Goal: Information Seeking & Learning: Compare options

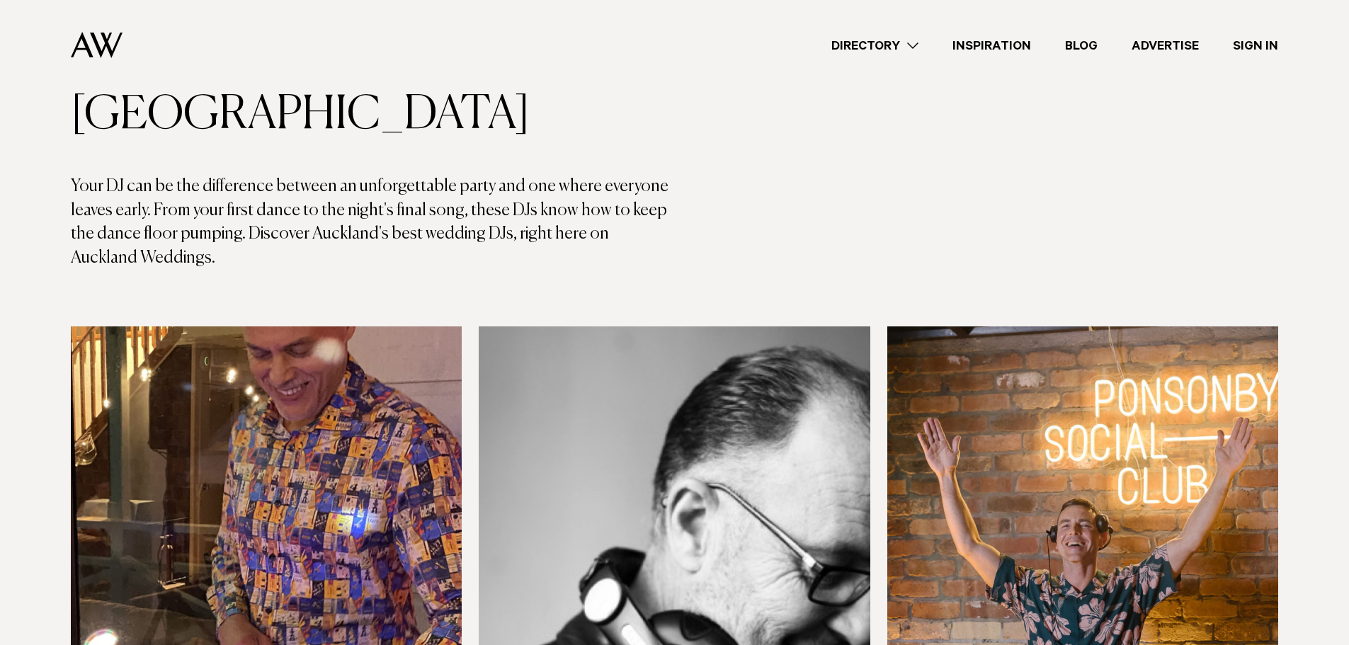
scroll to position [212, 0]
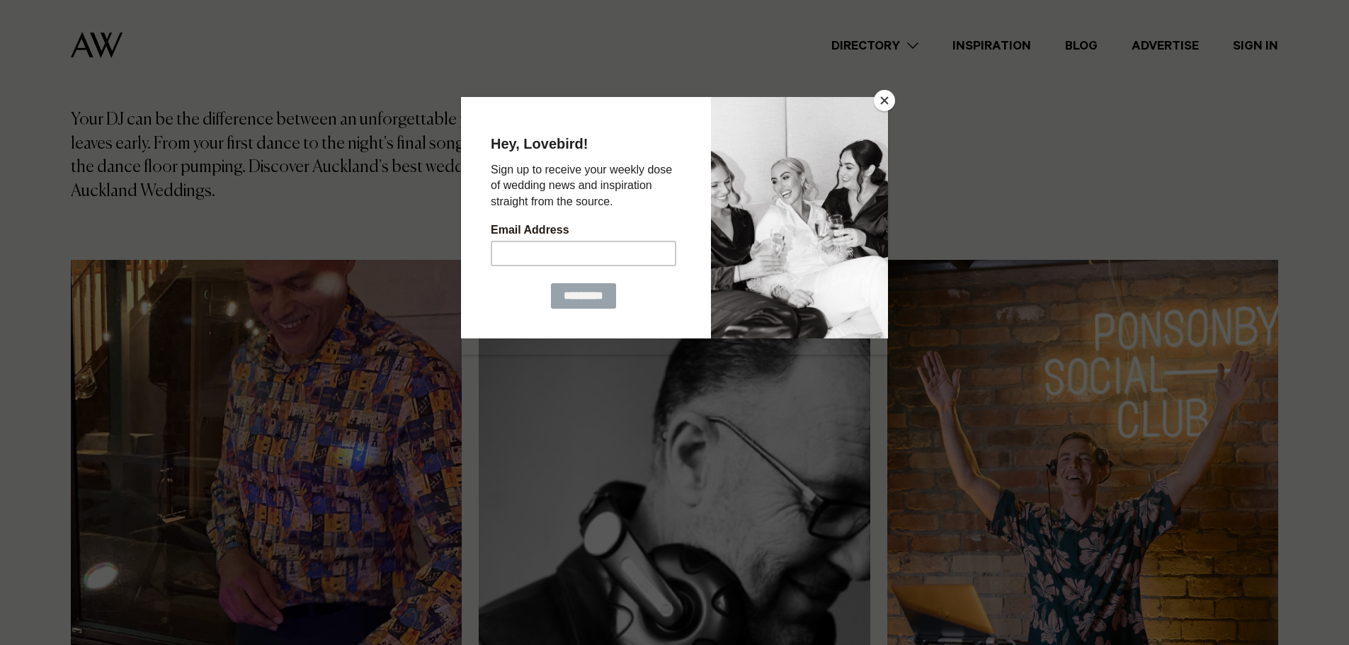
click at [895, 96] on button "Close" at bounding box center [884, 100] width 21 height 21
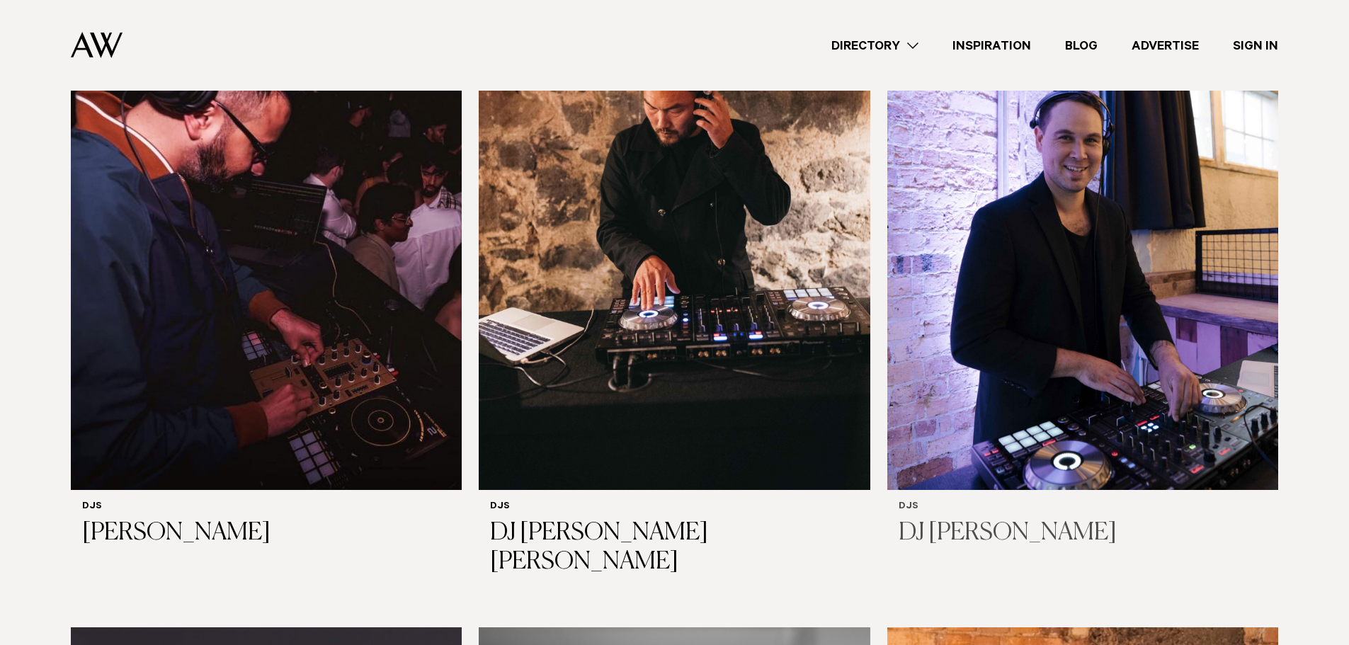
scroll to position [2904, 0]
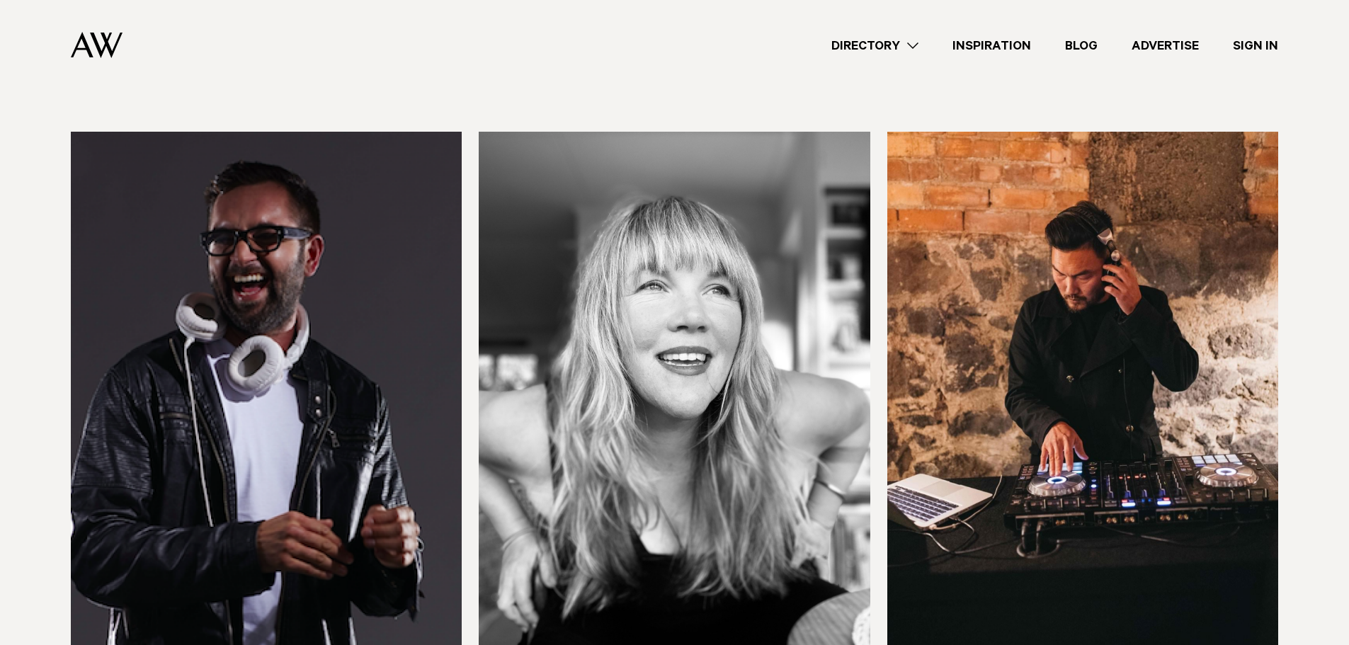
click at [695, 244] on img at bounding box center [674, 394] width 391 height 525
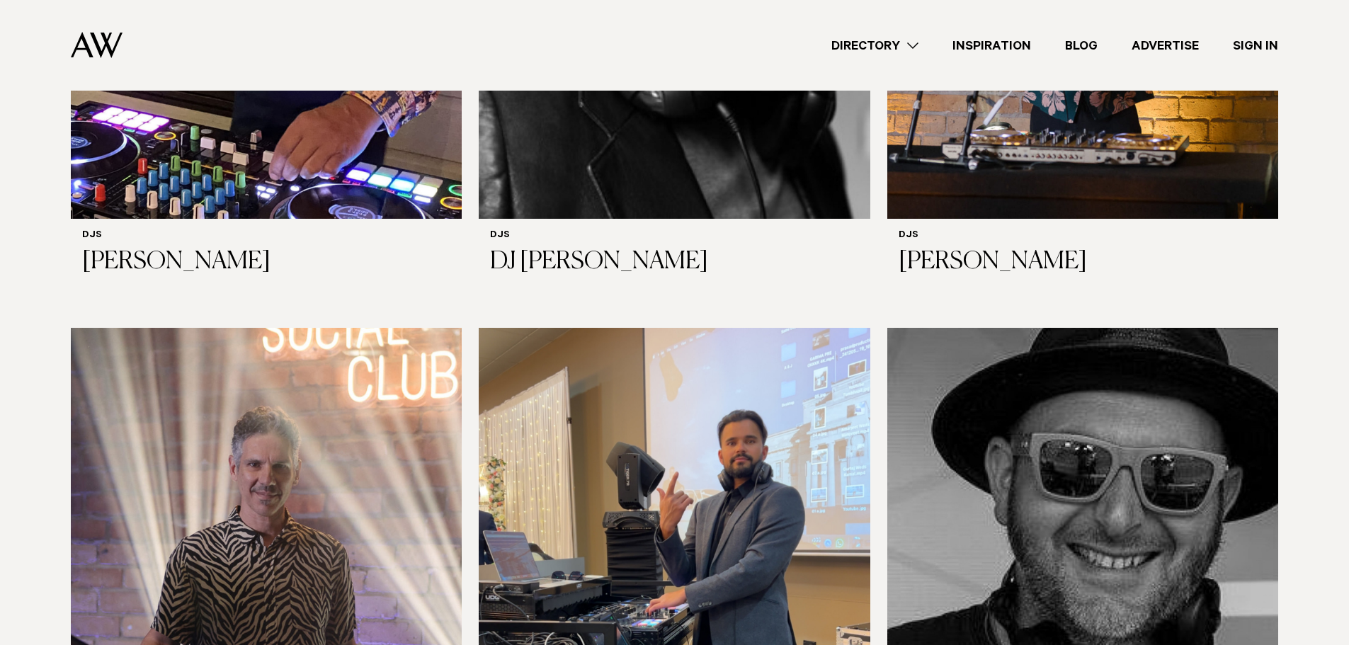
scroll to position [618, 0]
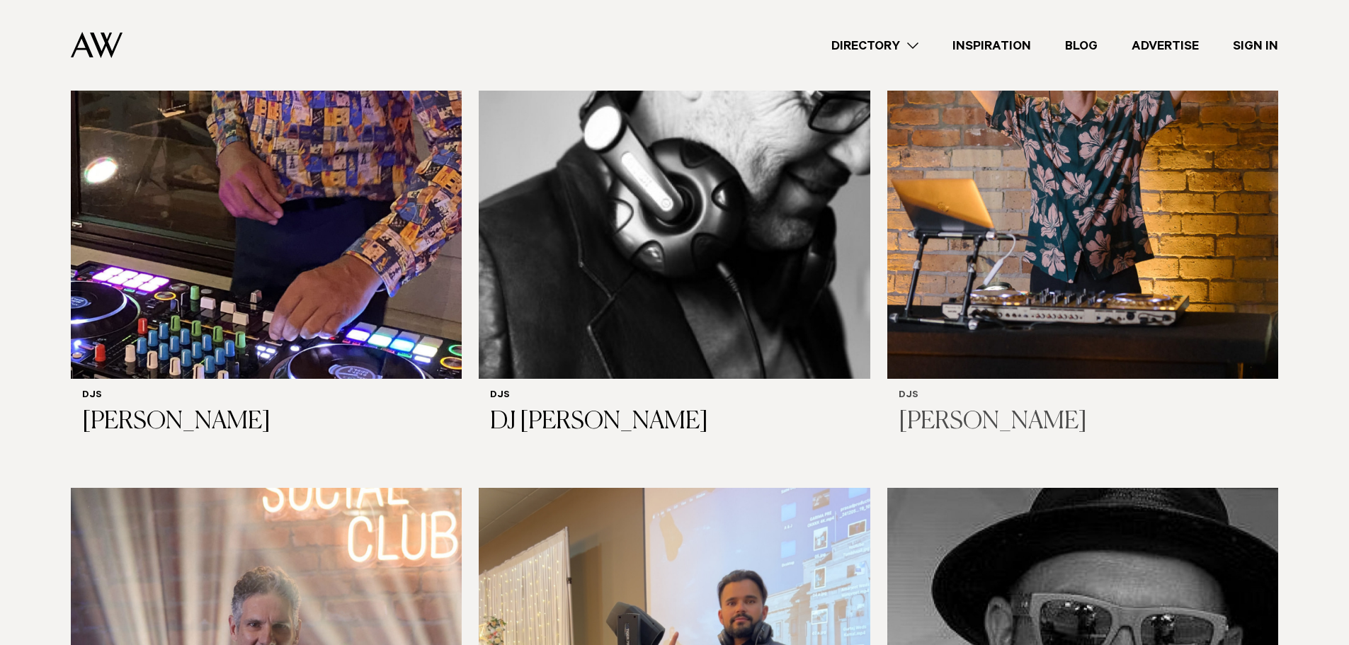
click at [1054, 234] on img at bounding box center [1082, 116] width 391 height 525
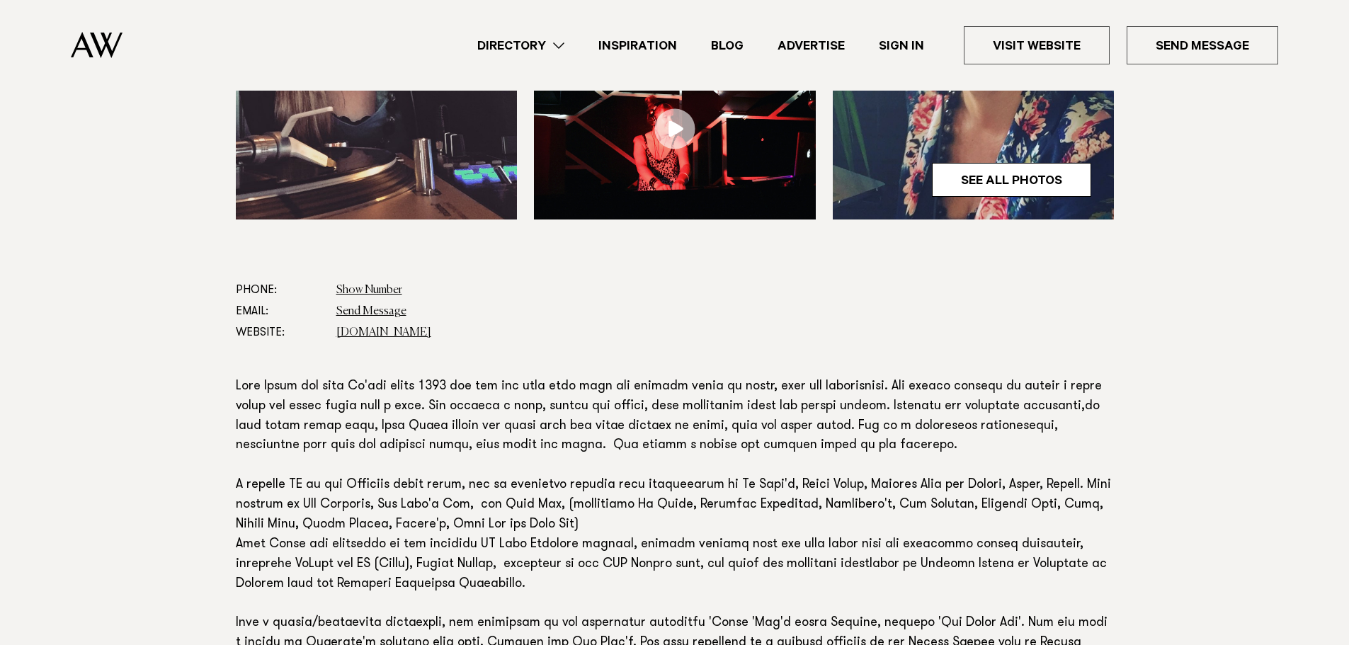
scroll to position [779, 0]
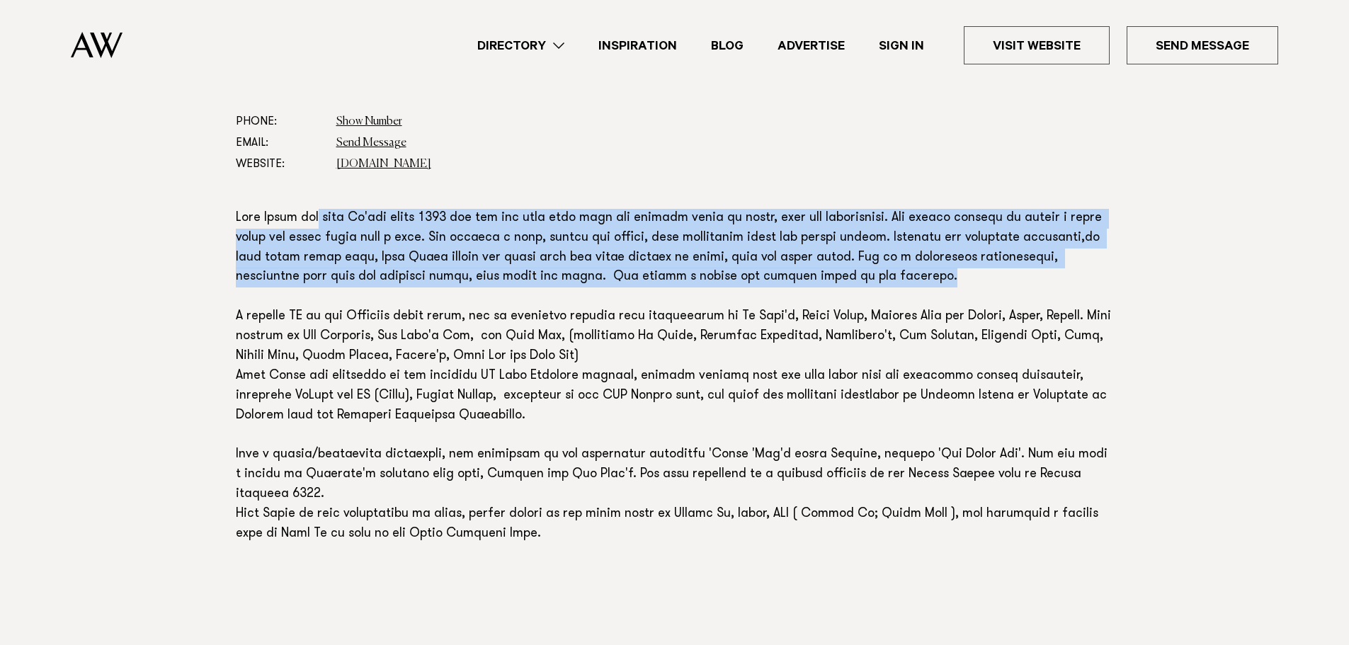
drag, startPoint x: 314, startPoint y: 212, endPoint x: 1155, endPoint y: 268, distance: 842.6
click at [1155, 268] on div "Phone: Show Number 021 889 551 Email: Send Message Website: www.findadj.co.nz R…" at bounding box center [674, 358] width 997 height 494
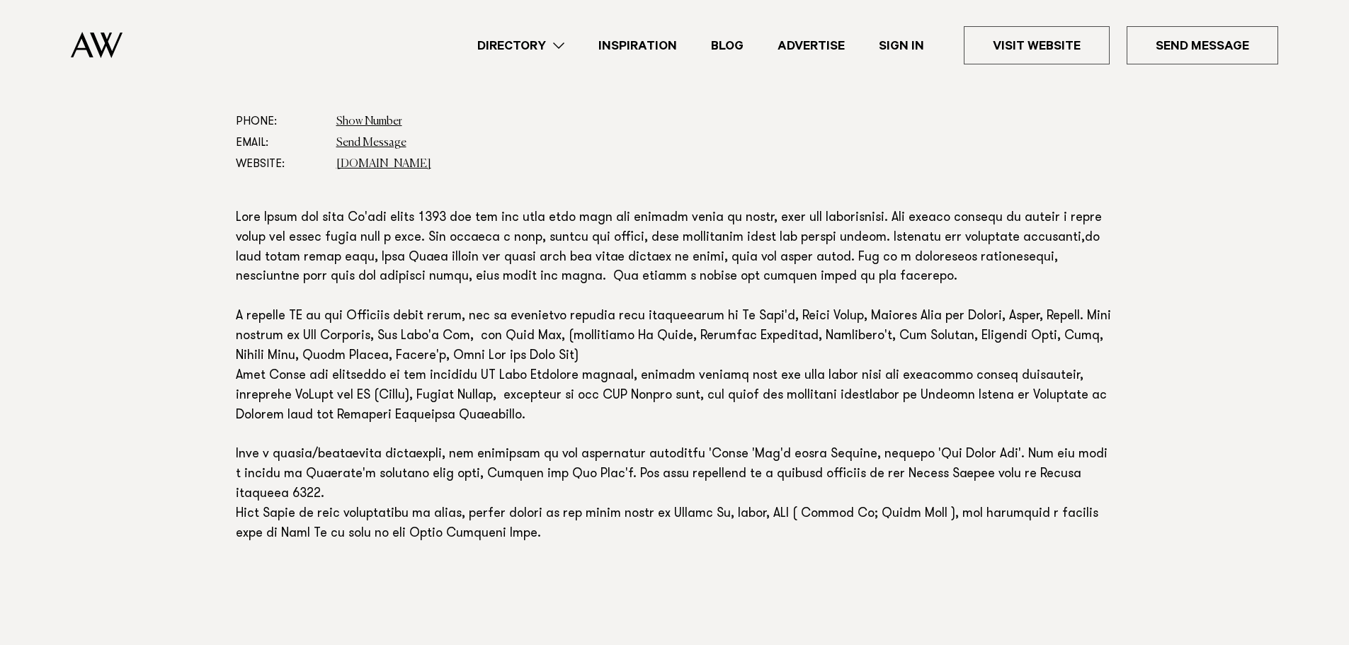
click at [1180, 328] on section "Phone: Show Number 021 889 551 Email: Send Message Website: www.findadj.co.nz R…" at bounding box center [674, 358] width 1349 height 494
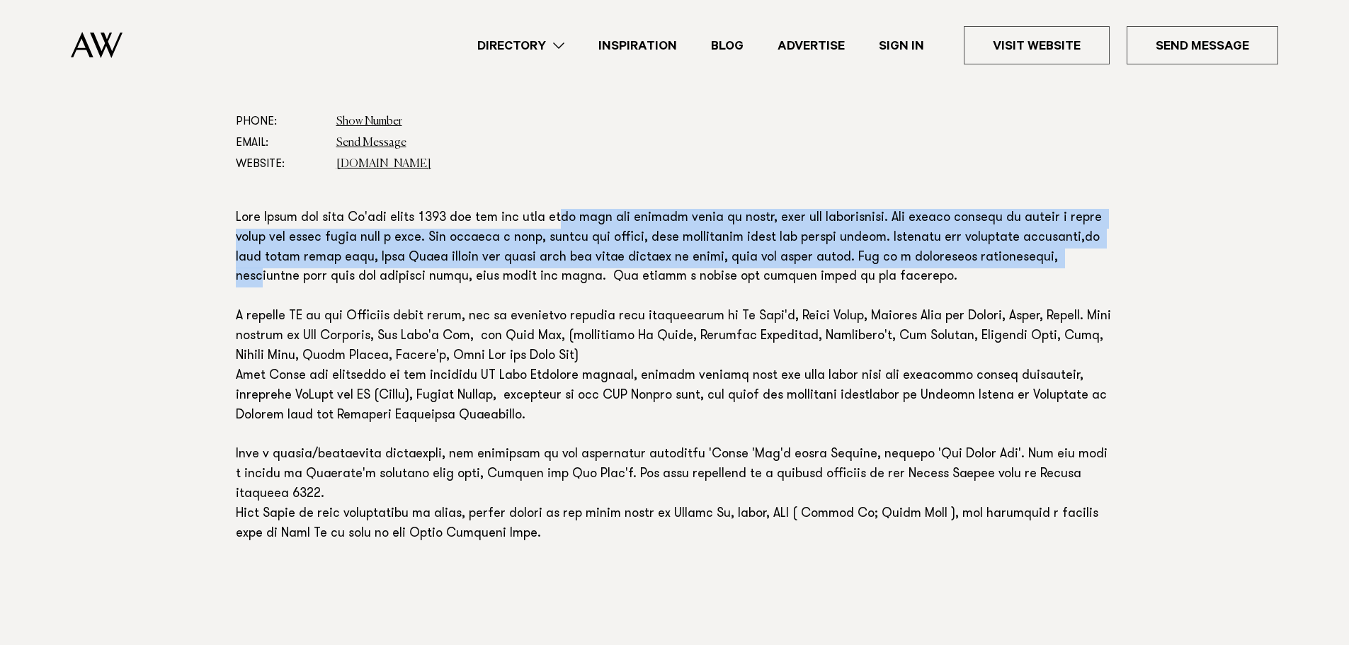
drag, startPoint x: 581, startPoint y: 217, endPoint x: 1045, endPoint y: 261, distance: 466.7
click at [1045, 261] on p at bounding box center [675, 377] width 878 height 336
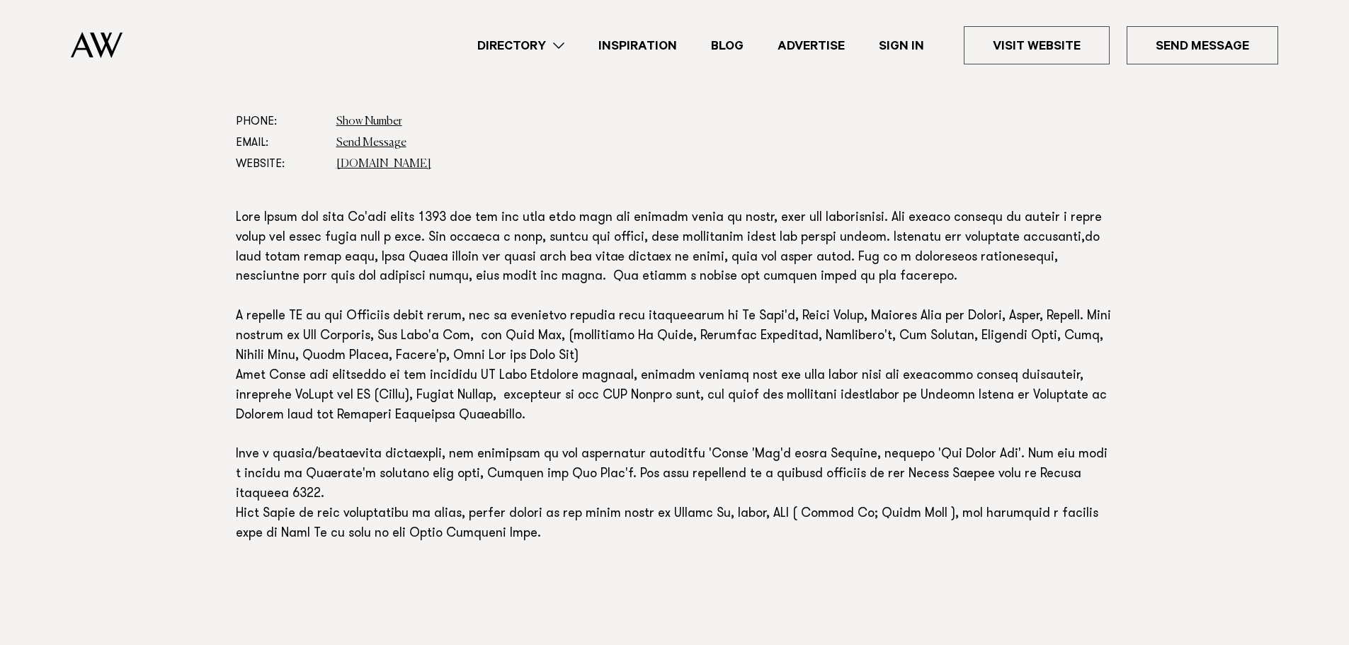
click at [1000, 430] on p at bounding box center [675, 377] width 878 height 336
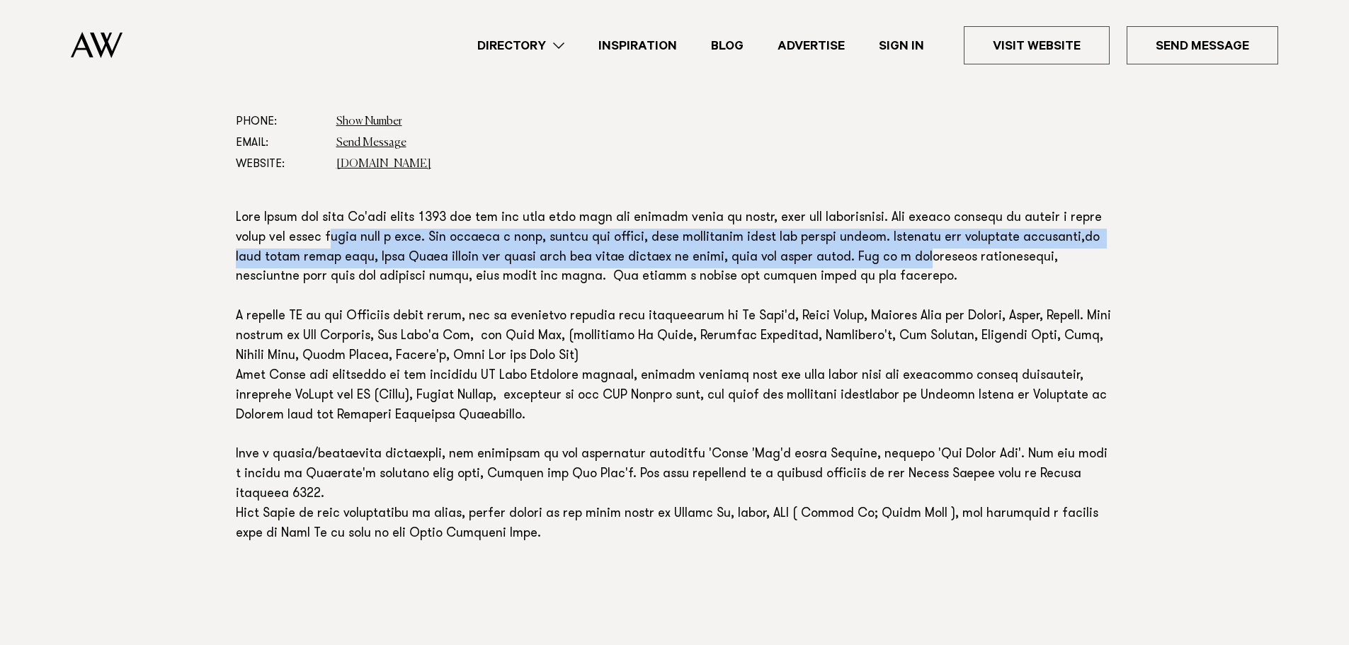
drag, startPoint x: 339, startPoint y: 233, endPoint x: 892, endPoint y: 261, distance: 553.9
click at [892, 261] on p at bounding box center [675, 377] width 878 height 336
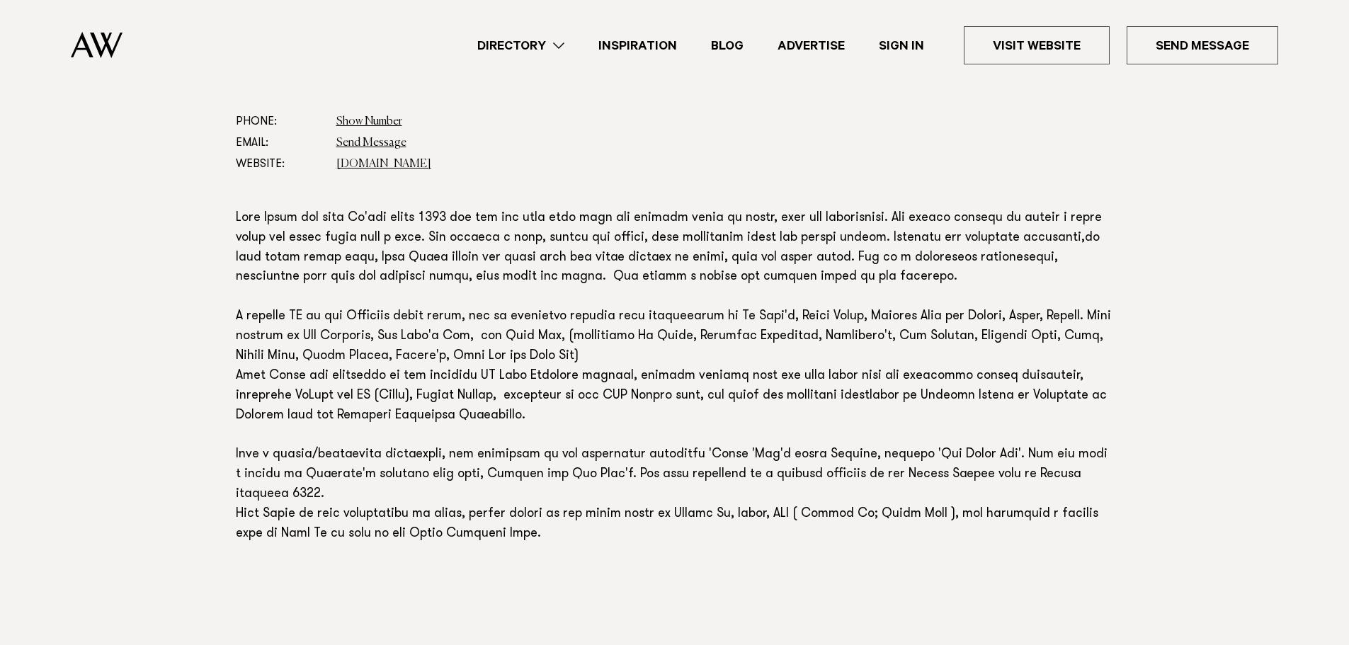
click at [923, 278] on p at bounding box center [675, 377] width 878 height 336
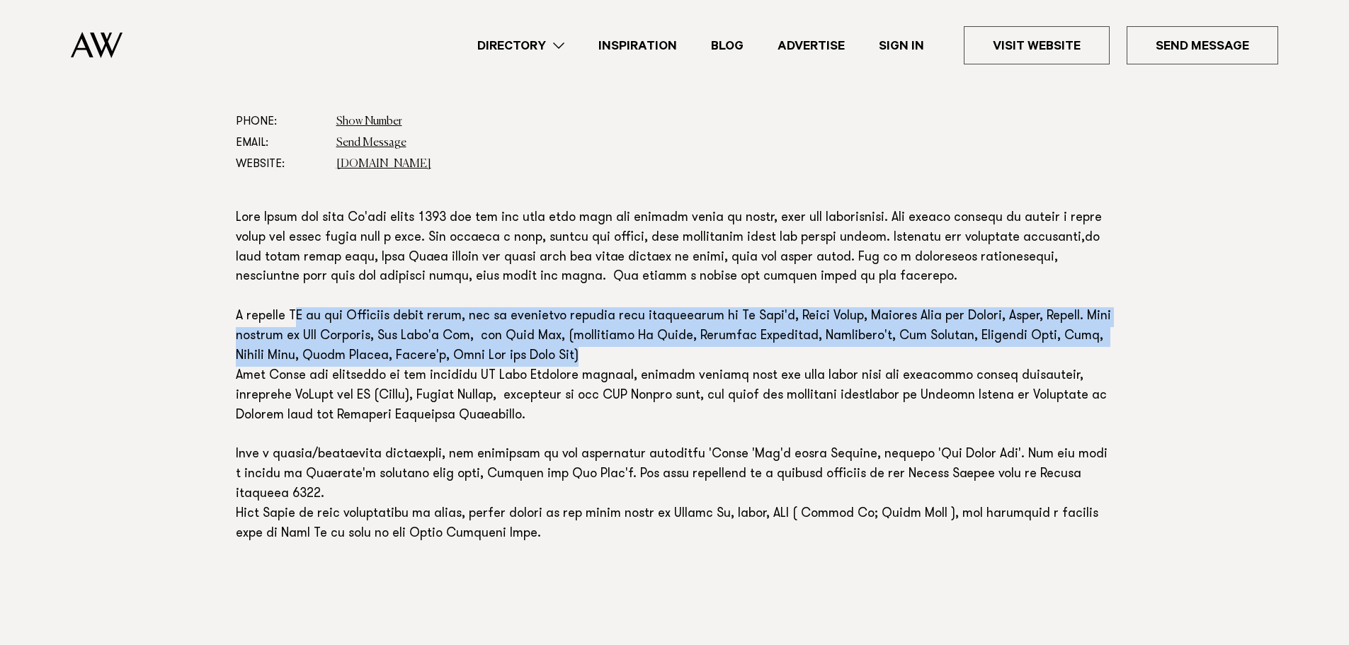
drag, startPoint x: 300, startPoint y: 326, endPoint x: 958, endPoint y: 363, distance: 658.3
click at [958, 363] on p at bounding box center [675, 377] width 878 height 336
click at [716, 328] on p at bounding box center [675, 377] width 878 height 336
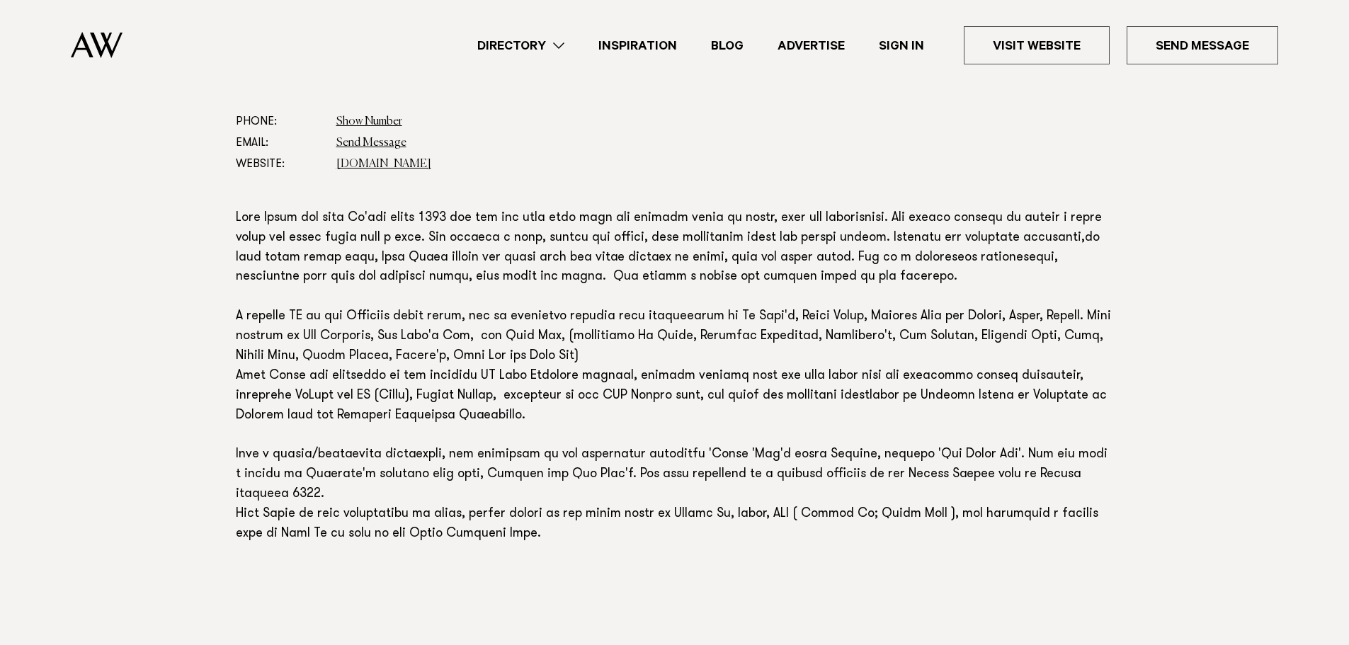
click at [739, 365] on p at bounding box center [675, 377] width 878 height 336
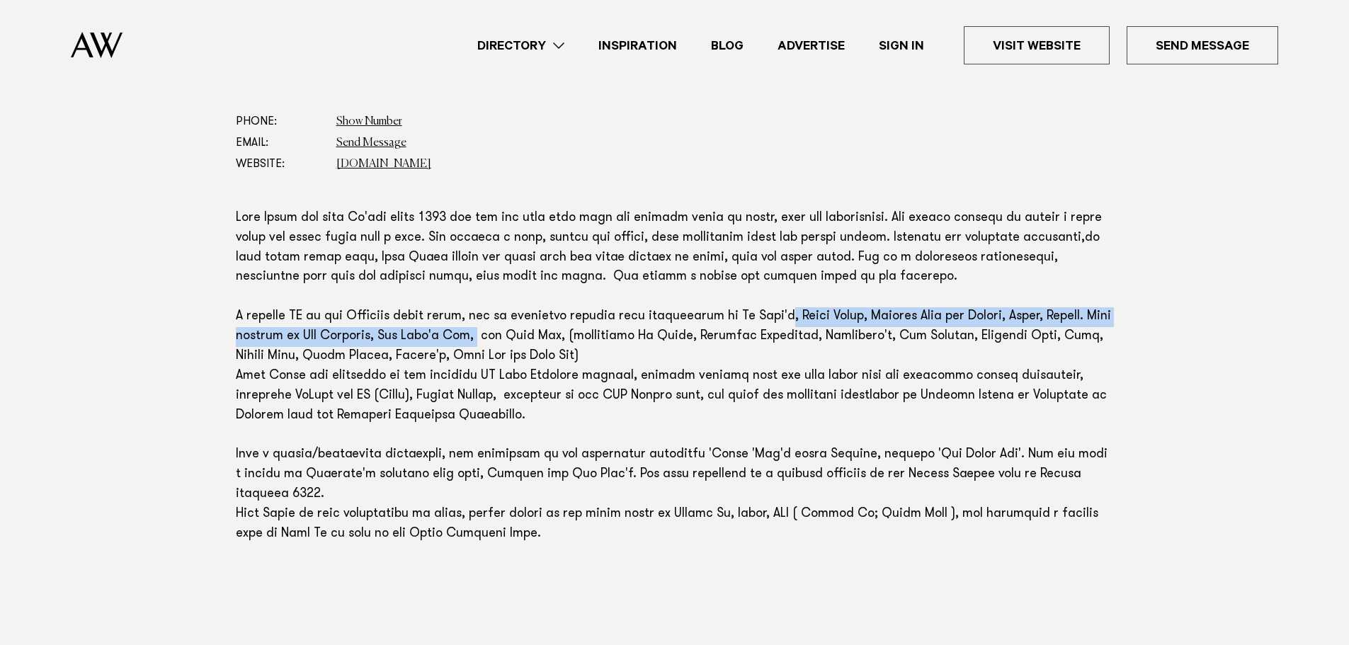
drag, startPoint x: 790, startPoint y: 322, endPoint x: 489, endPoint y: 334, distance: 302.0
click at [489, 334] on p at bounding box center [675, 377] width 878 height 336
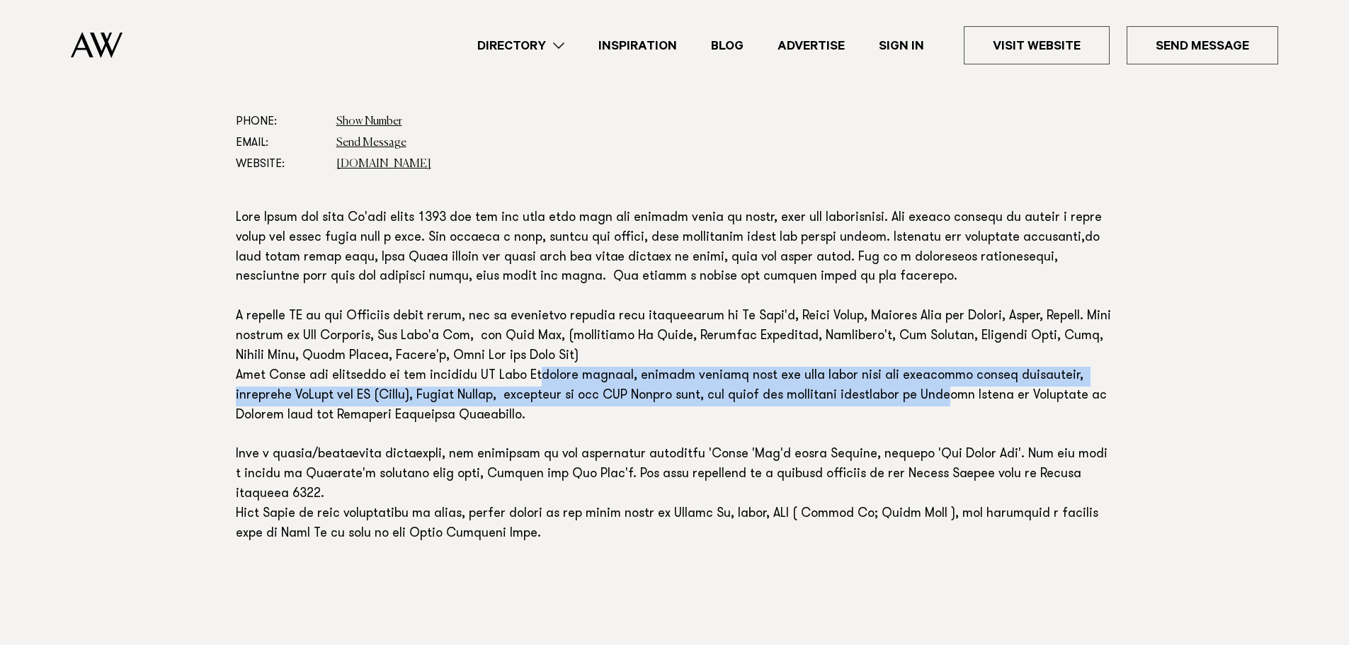
drag, startPoint x: 534, startPoint y: 382, endPoint x: 946, endPoint y: 415, distance: 412.9
click at [926, 409] on p at bounding box center [675, 377] width 878 height 336
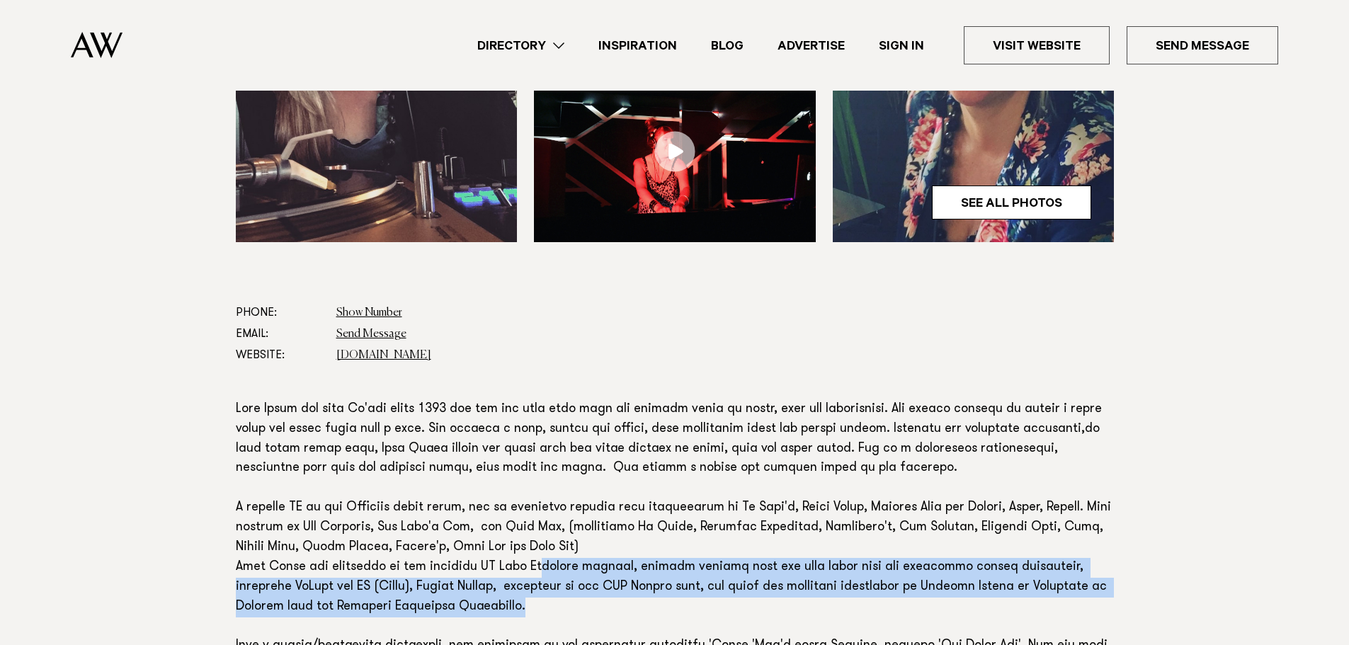
scroll to position [212, 0]
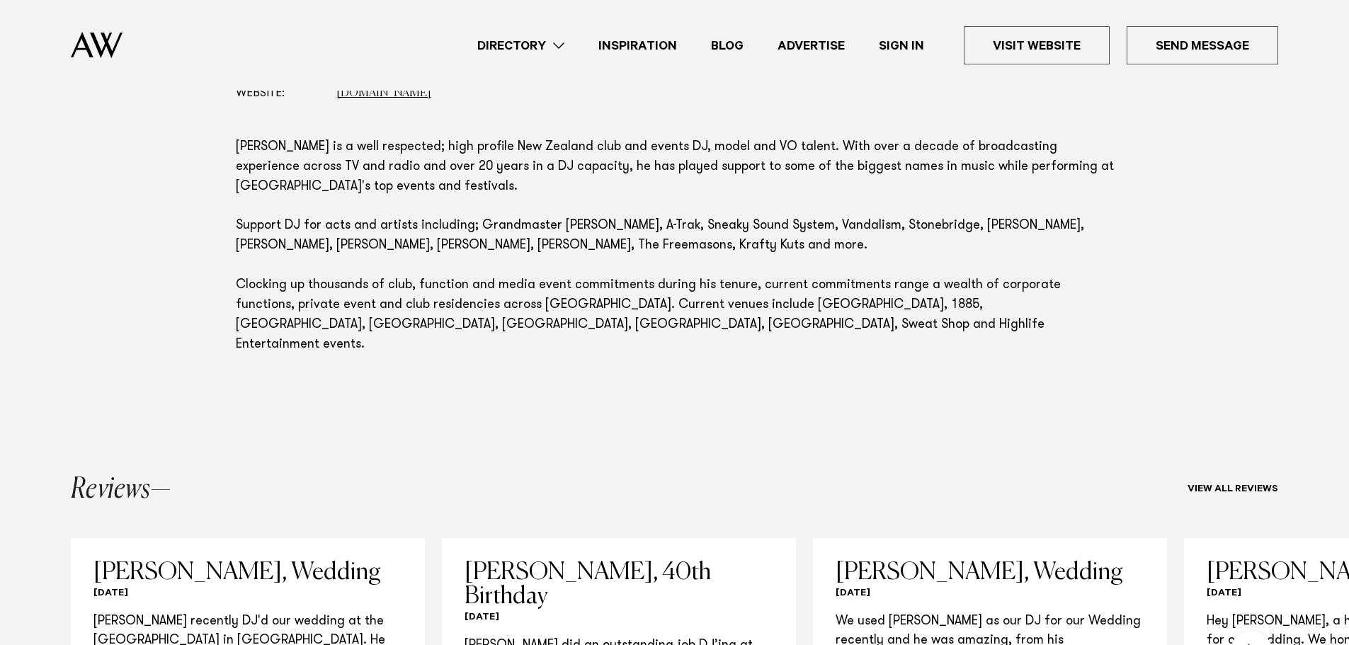
scroll to position [1204, 0]
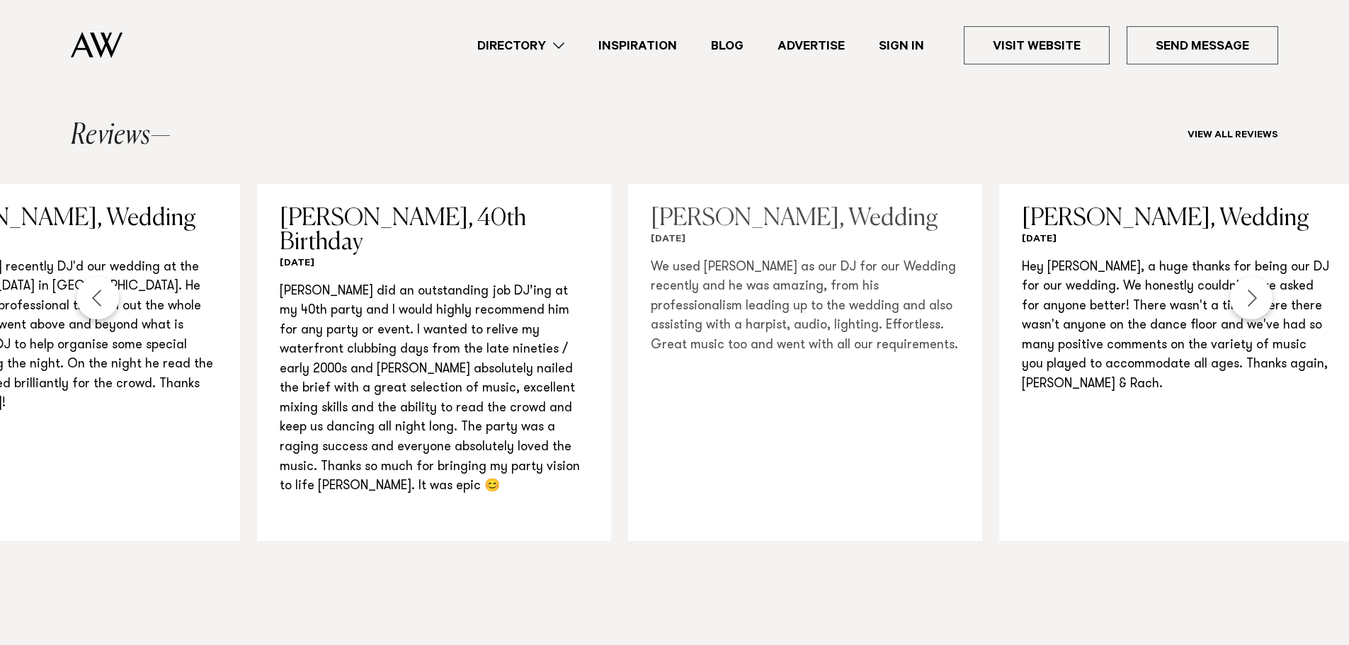
click at [901, 489] on link "[PERSON_NAME], Wedding [DATE] We used [PERSON_NAME] as our DJ for our Wedding r…" at bounding box center [805, 362] width 354 height 357
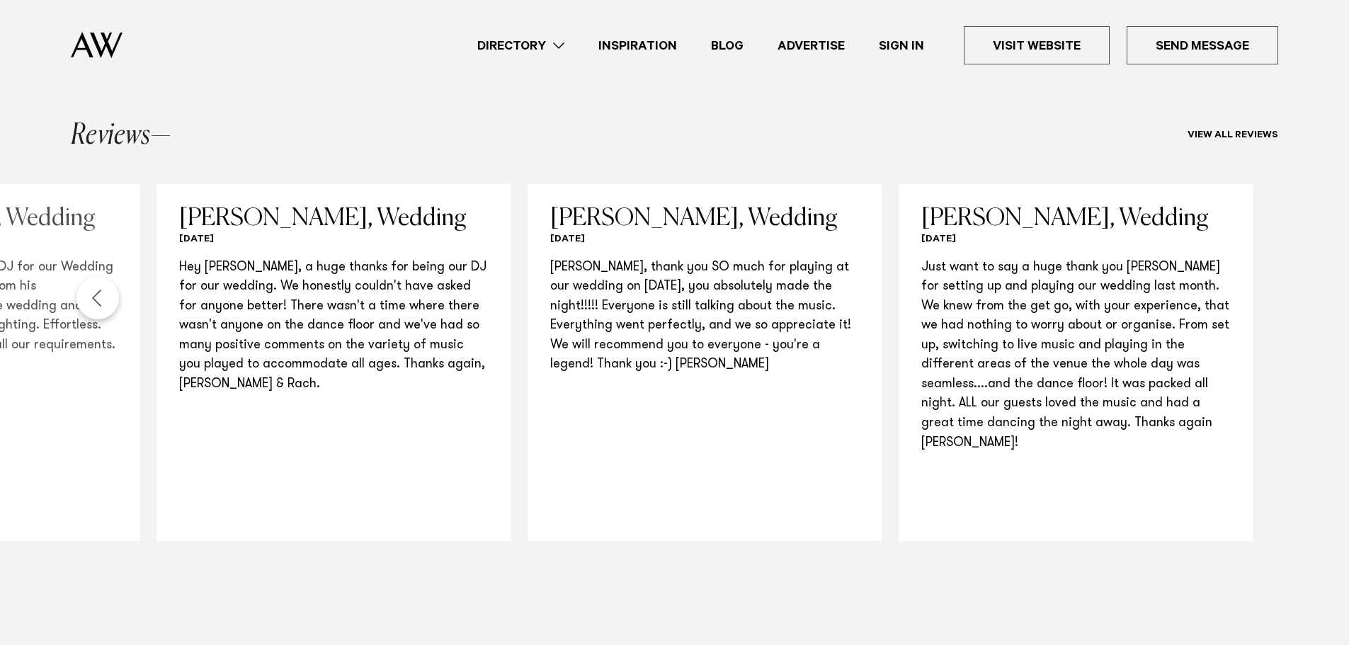
click at [103, 528] on section "Reviews View all reviews [PERSON_NAME], Wedding [DATE] [PERSON_NAME] recently D…" at bounding box center [674, 332] width 1349 height 540
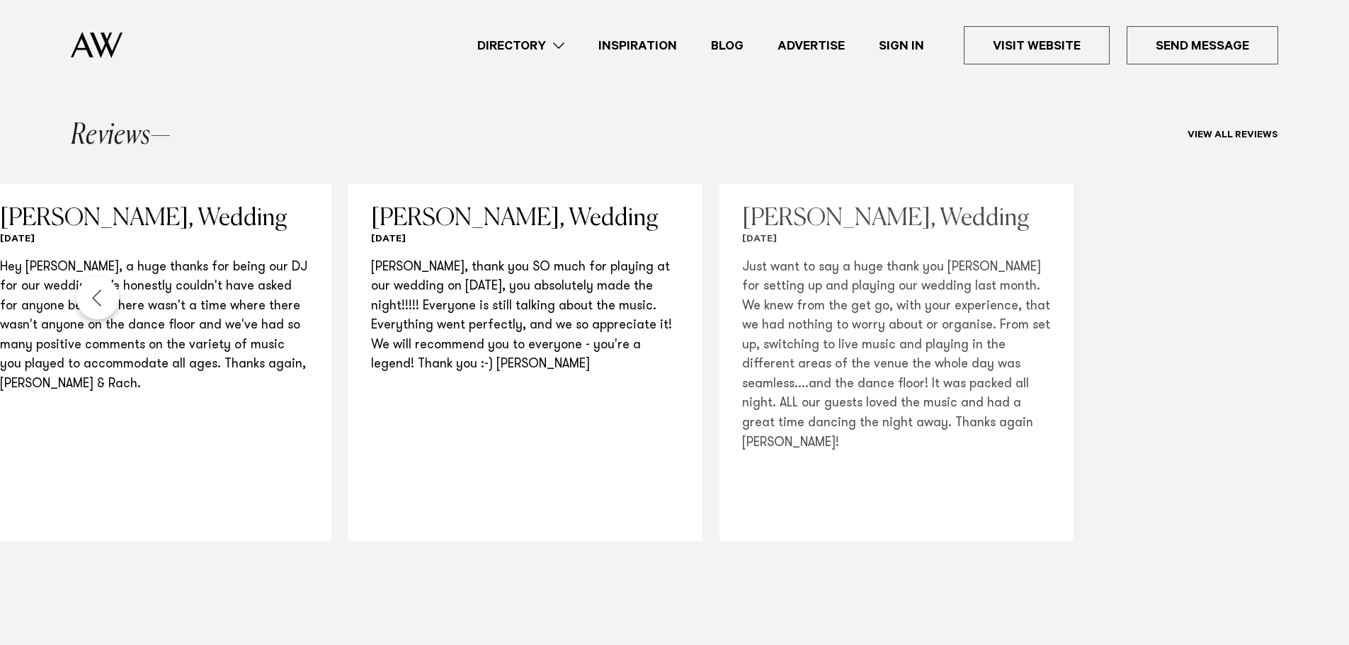
click at [0, 0] on slot "[PERSON_NAME], Wedding [DATE] [PERSON_NAME] recently DJ'd our wedding at the [G…" at bounding box center [0, 0] width 0 height 0
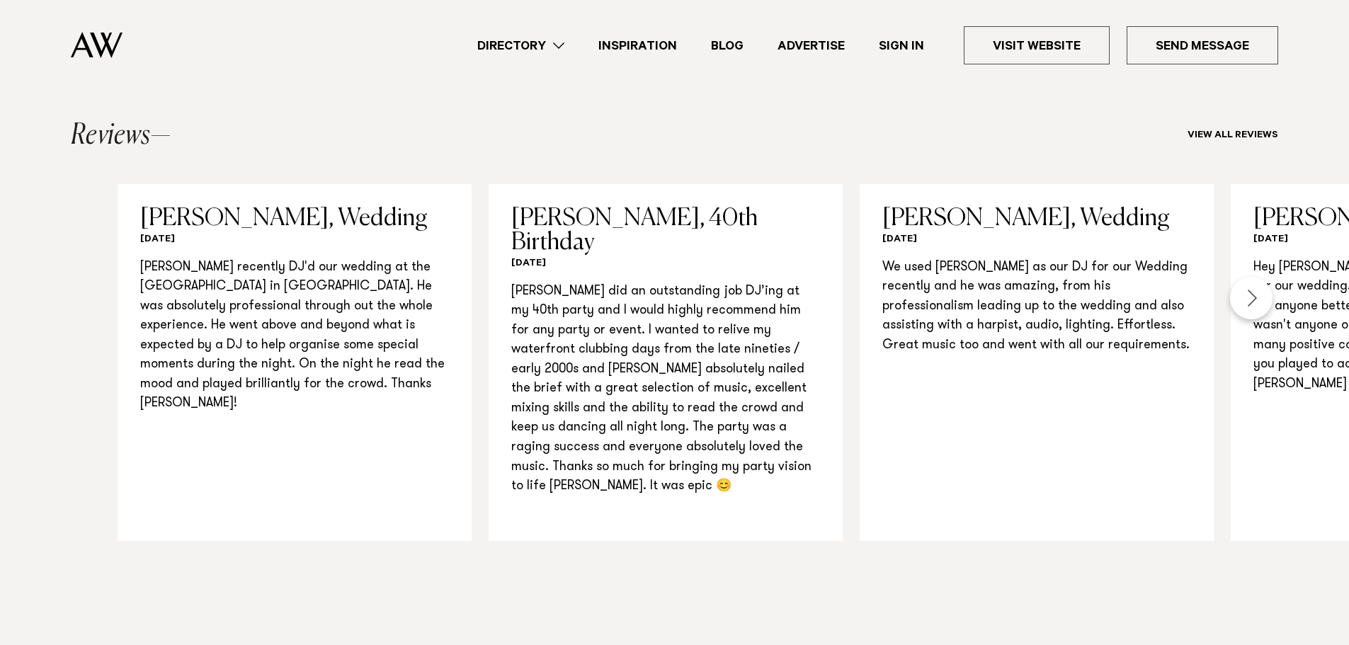
click at [1349, 482] on html "Directory Hair & Makeup Flowers Venues" at bounding box center [674, 442] width 1349 height 3293
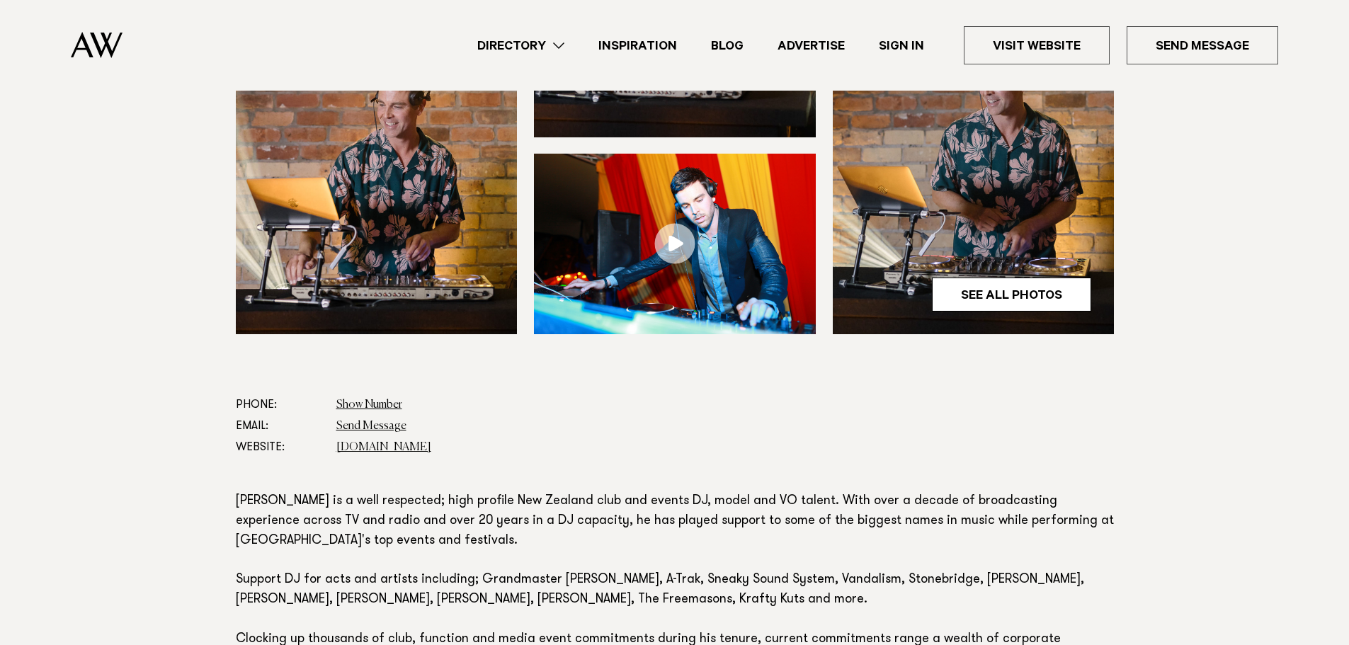
scroll to position [779, 0]
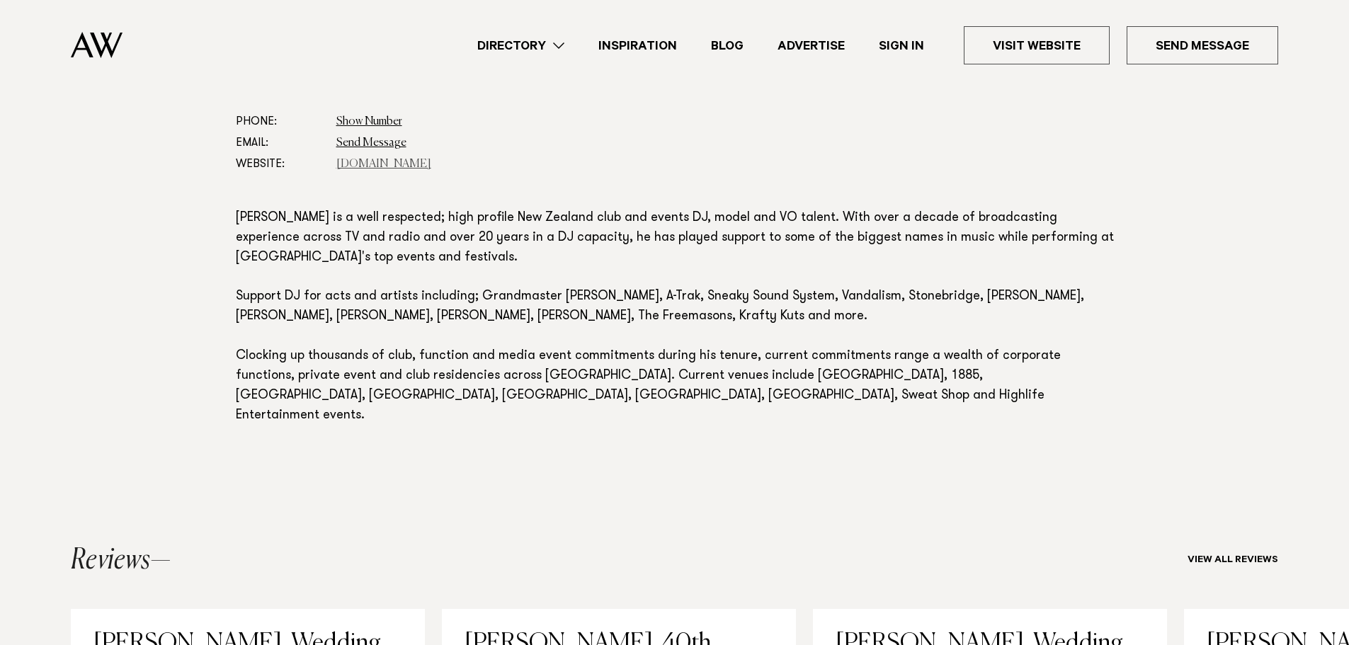
click at [373, 164] on link "[DOMAIN_NAME]" at bounding box center [383, 164] width 95 height 11
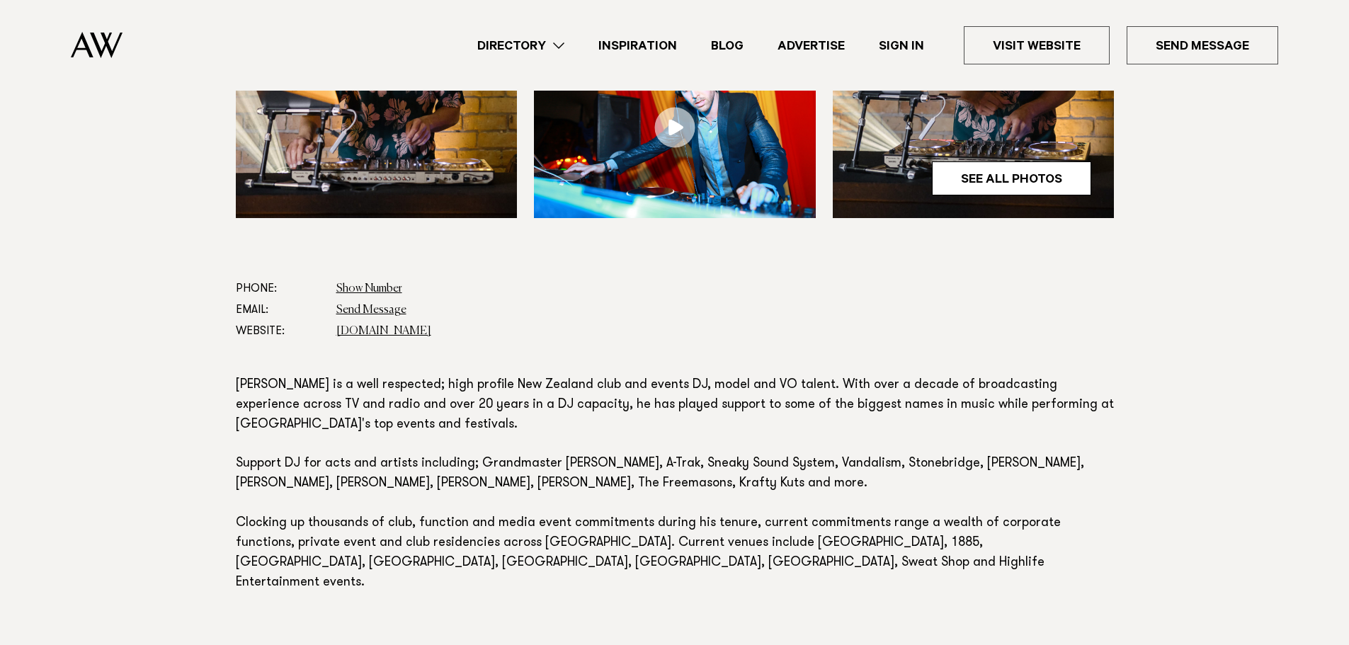
scroll to position [354, 0]
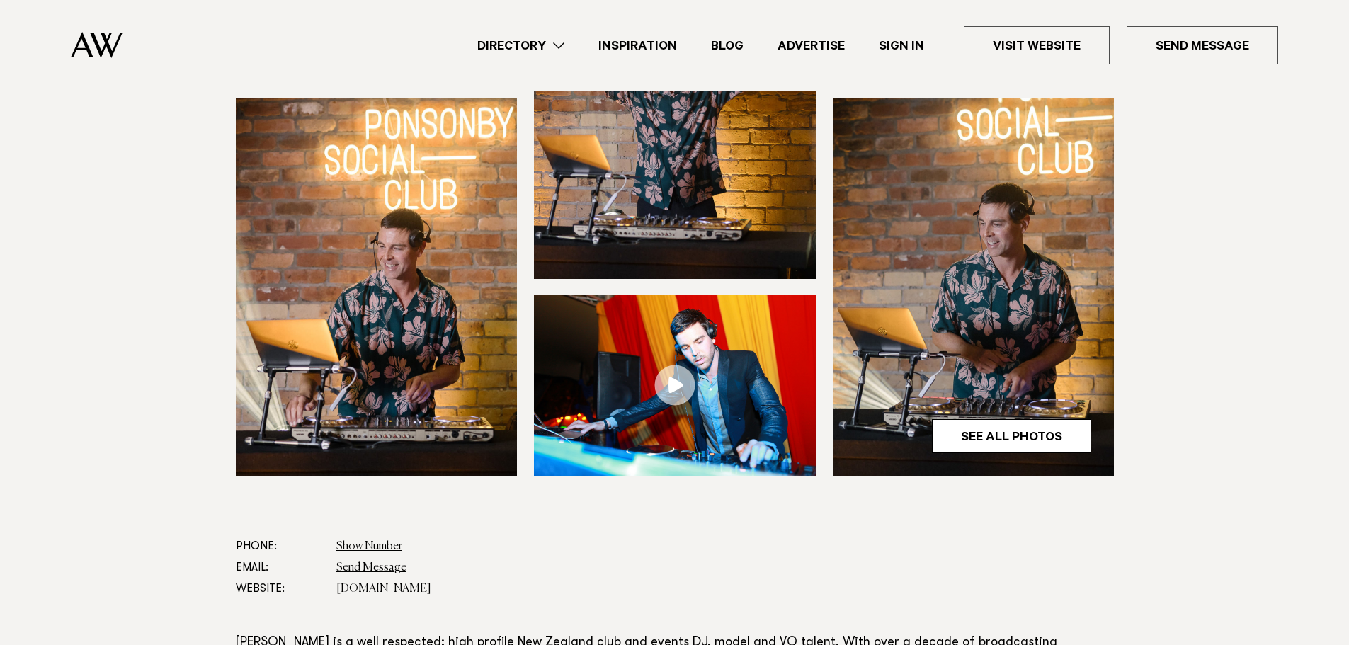
click at [688, 385] on link at bounding box center [675, 385] width 282 height 181
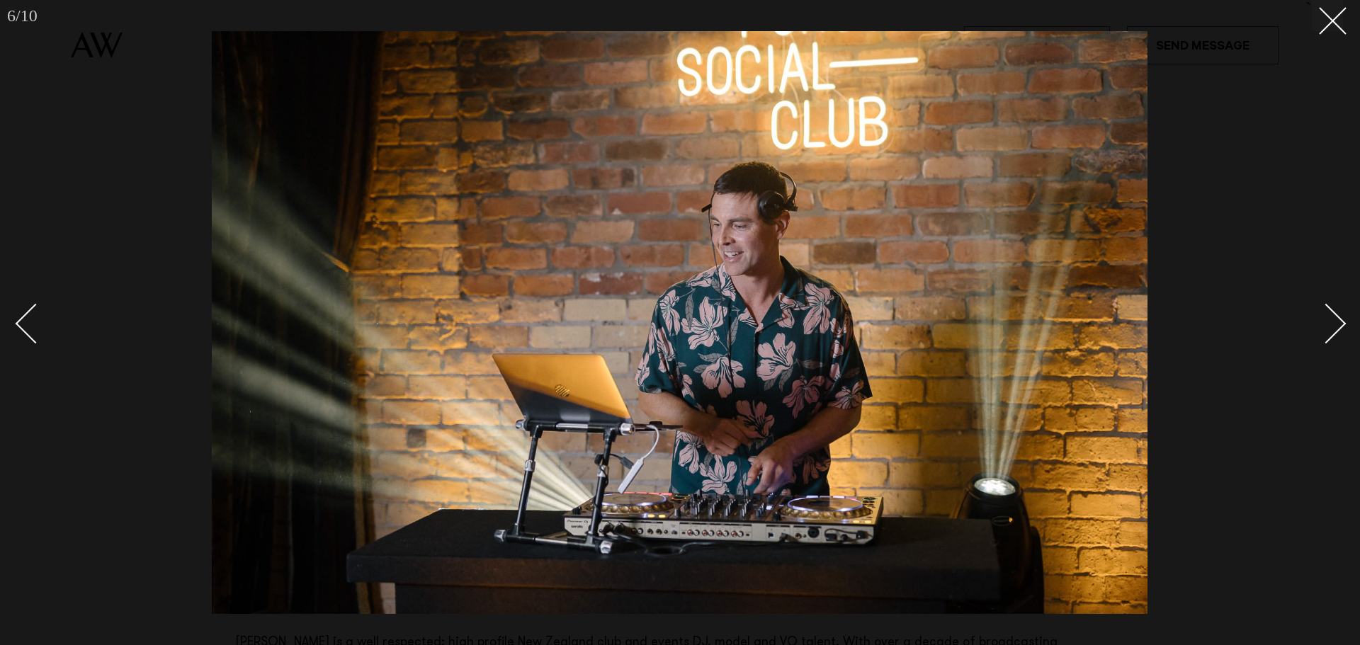
click at [1330, 36] on div at bounding box center [680, 322] width 1360 height 645
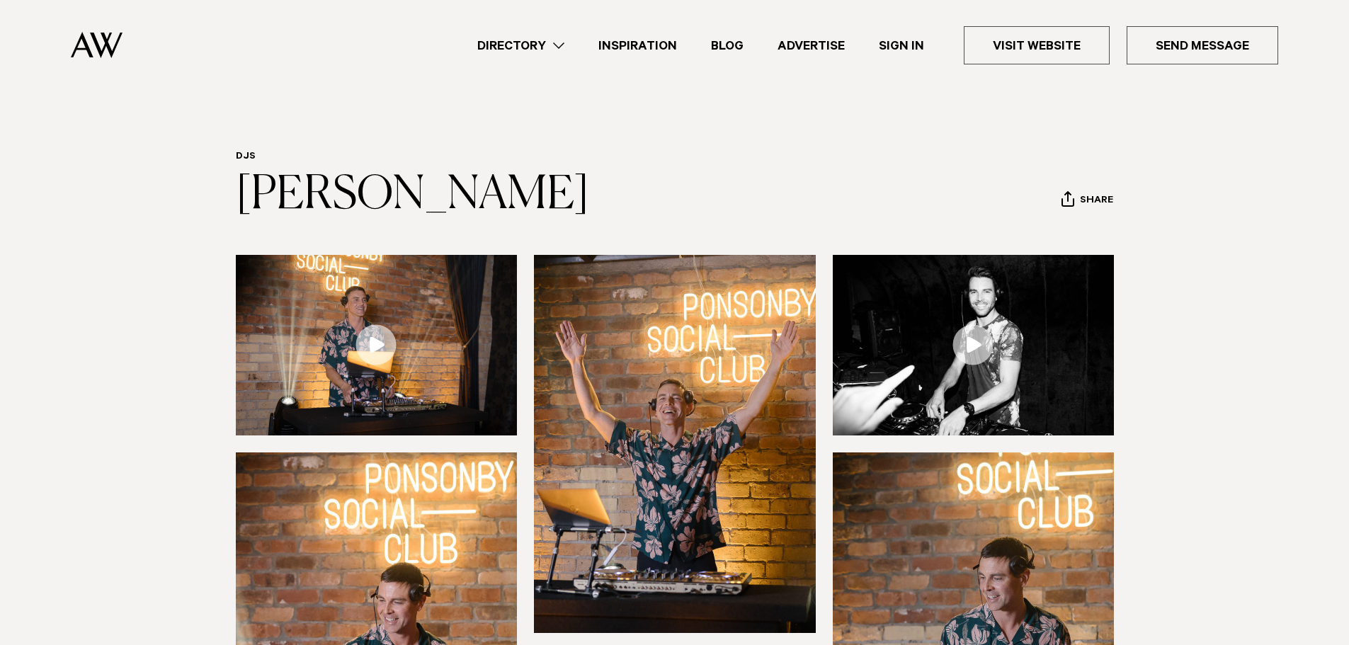
click at [968, 341] on link at bounding box center [974, 345] width 282 height 181
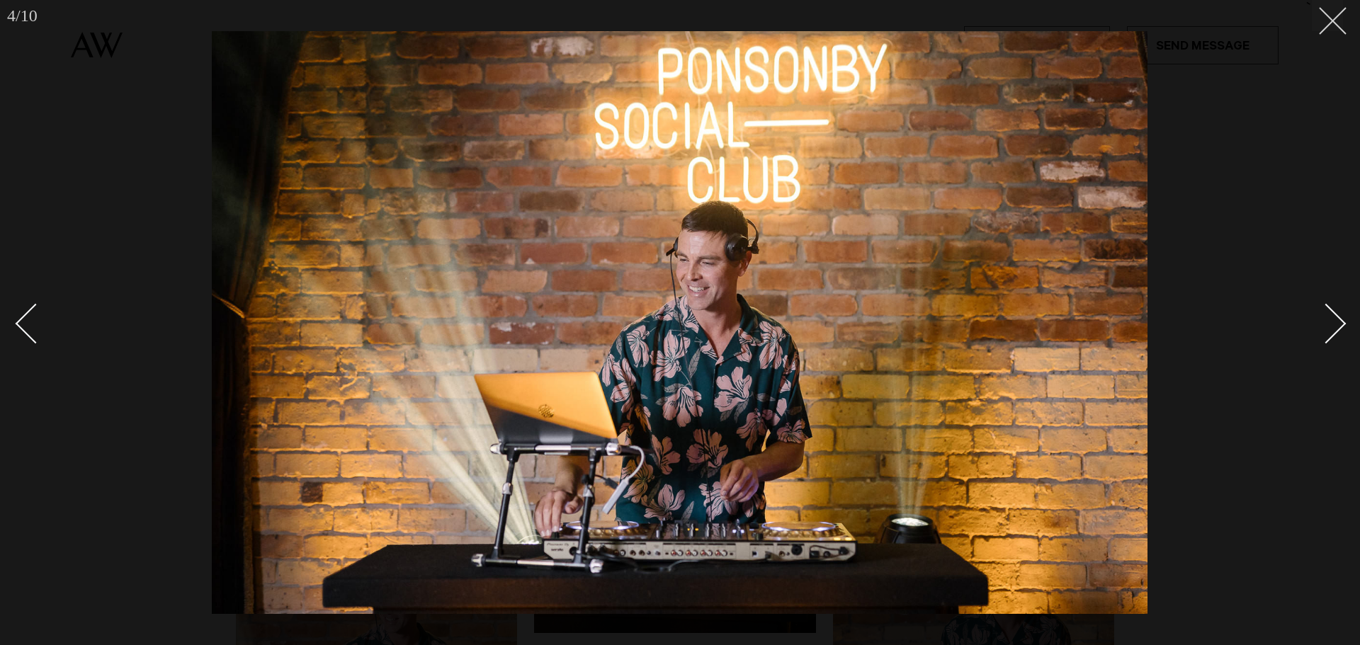
click at [1334, 18] on line at bounding box center [1333, 21] width 26 height 26
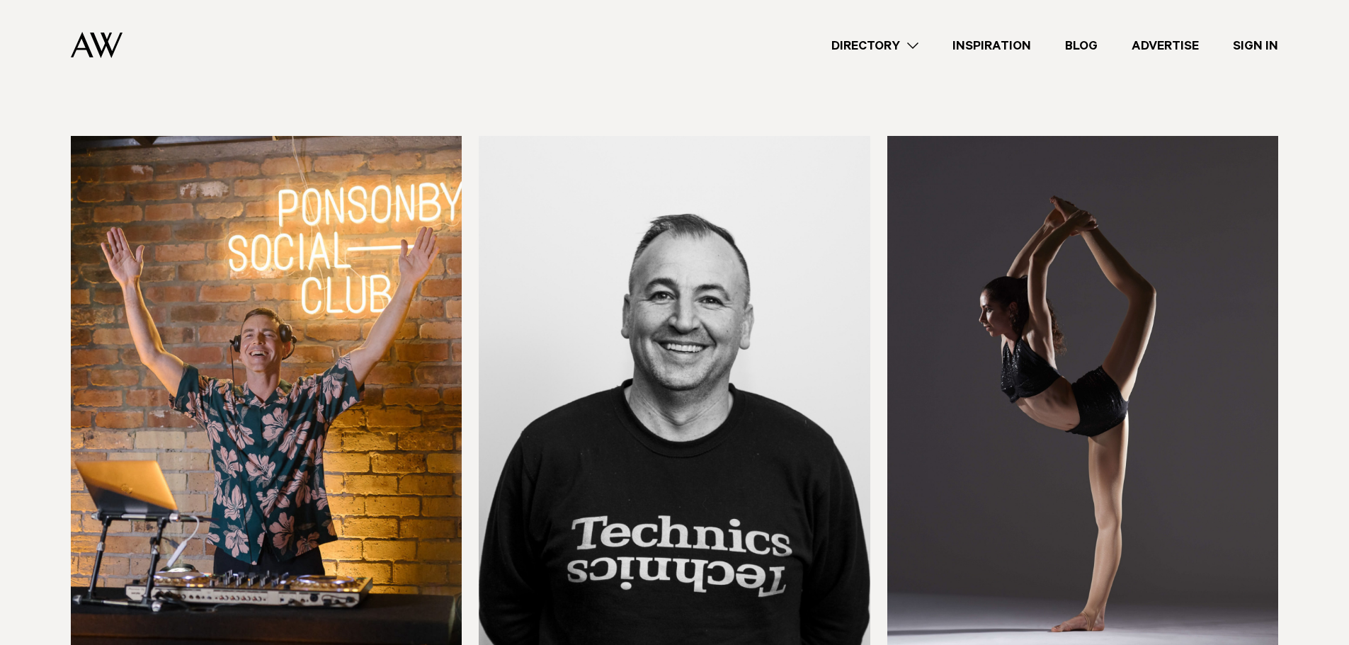
scroll to position [2550, 0]
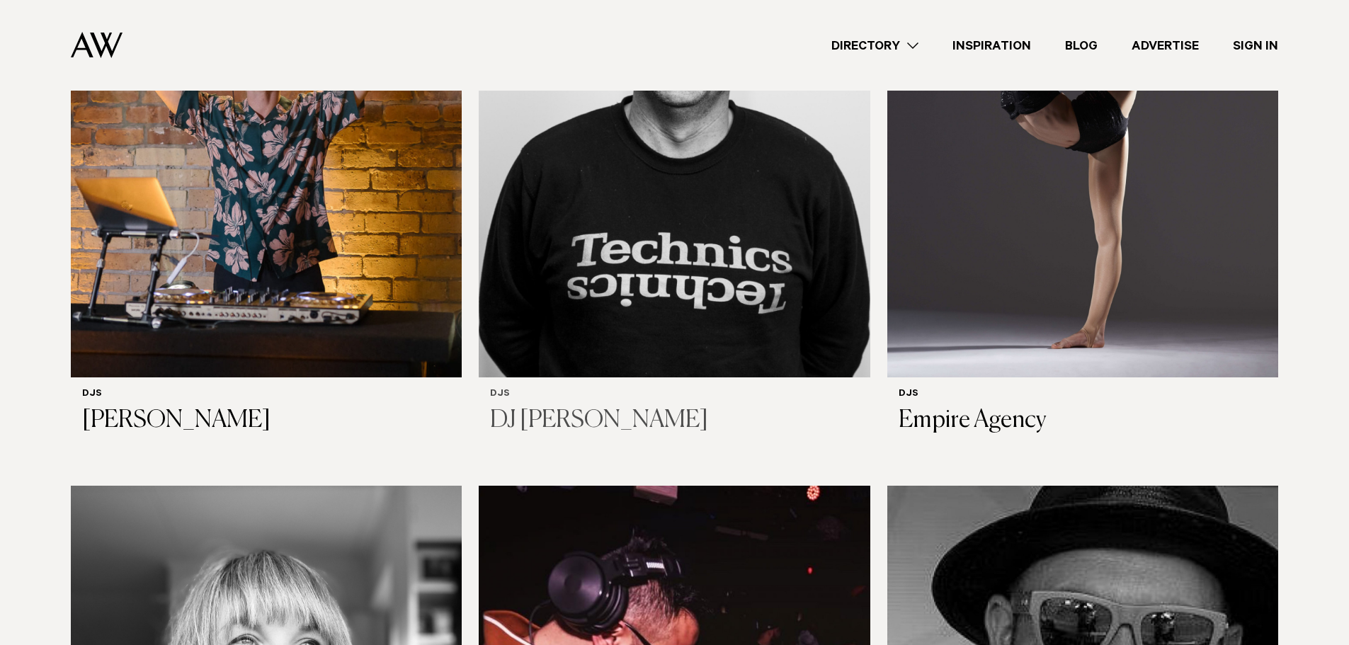
click at [710, 221] on img at bounding box center [674, 115] width 391 height 525
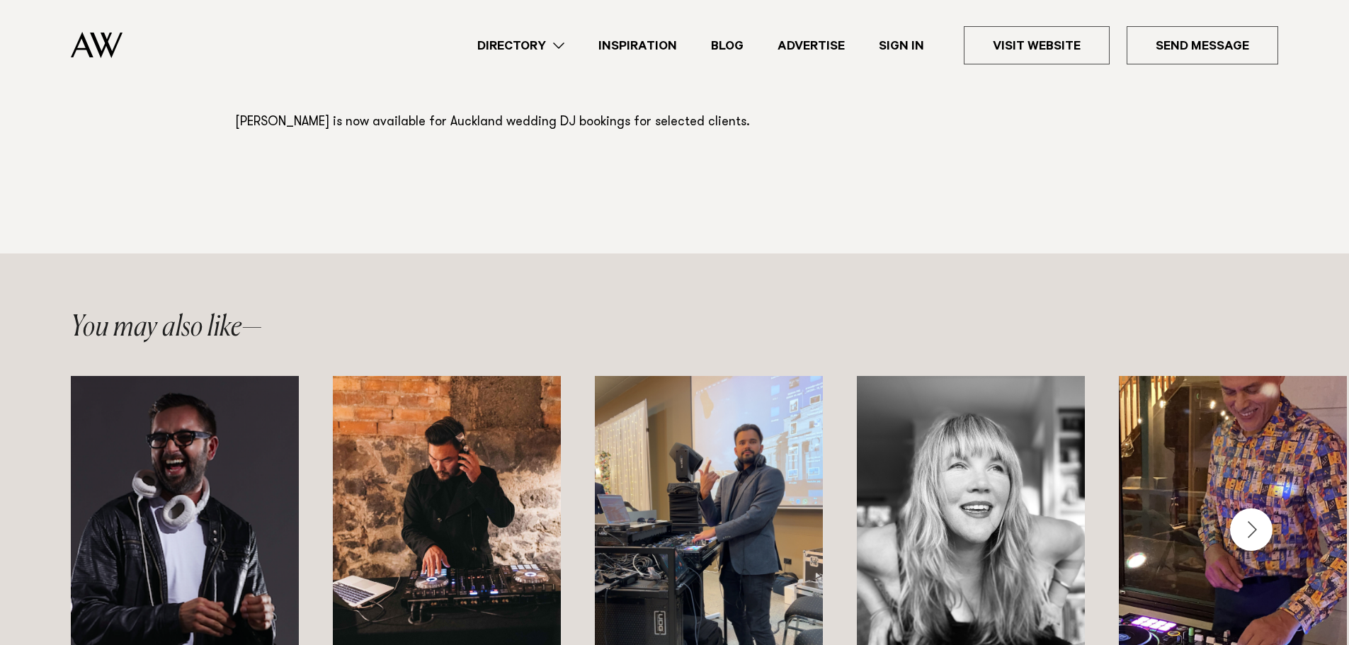
scroll to position [496, 0]
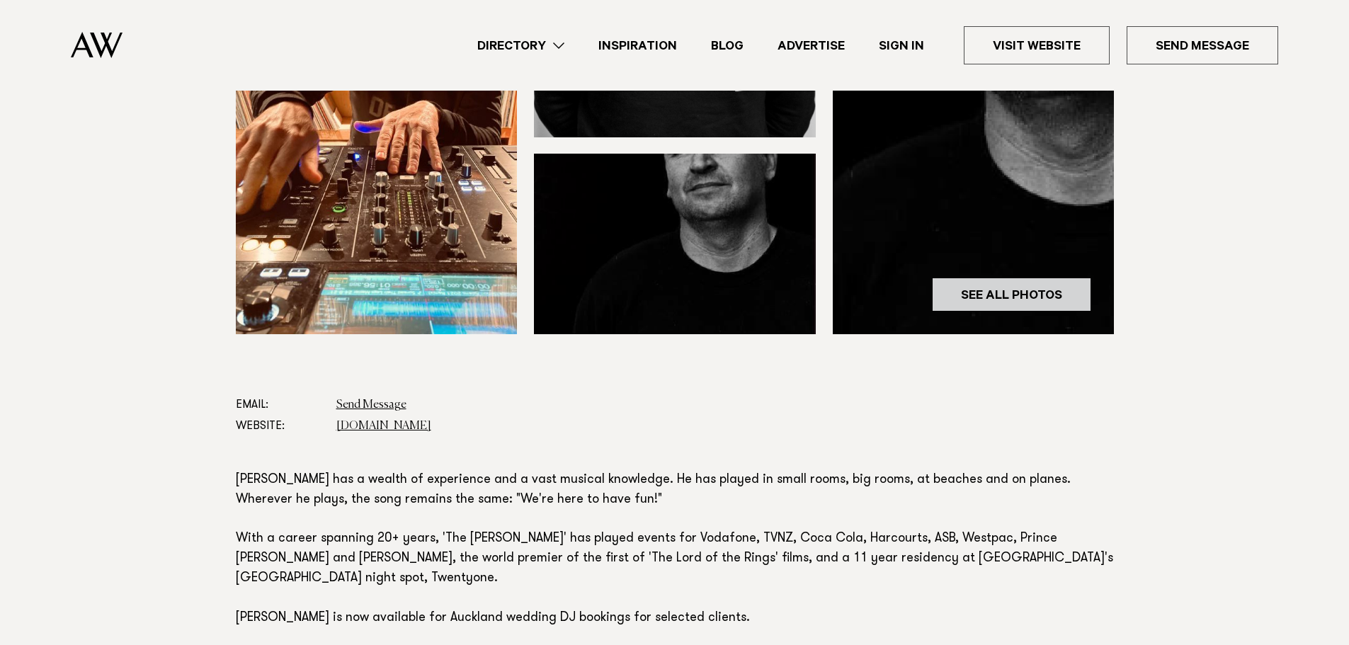
click at [1031, 285] on link "See All Photos" at bounding box center [1011, 295] width 159 height 34
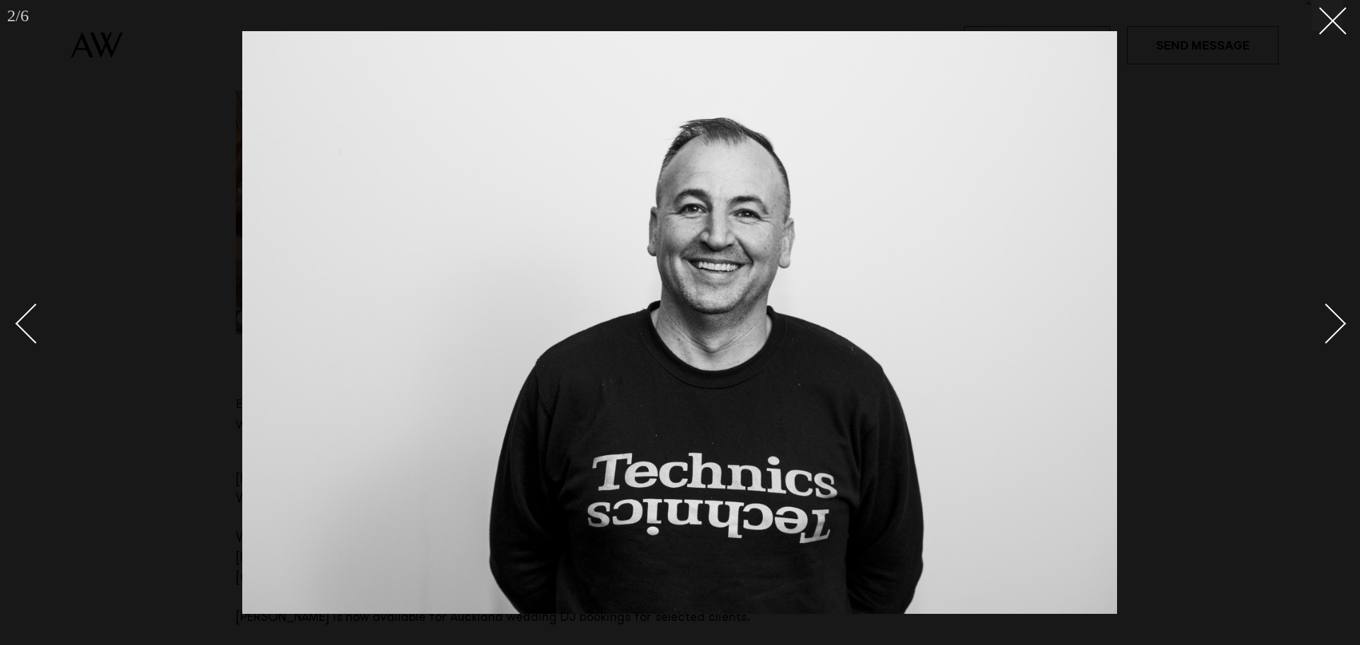
click at [1322, 326] on div "Next slide" at bounding box center [1326, 323] width 40 height 40
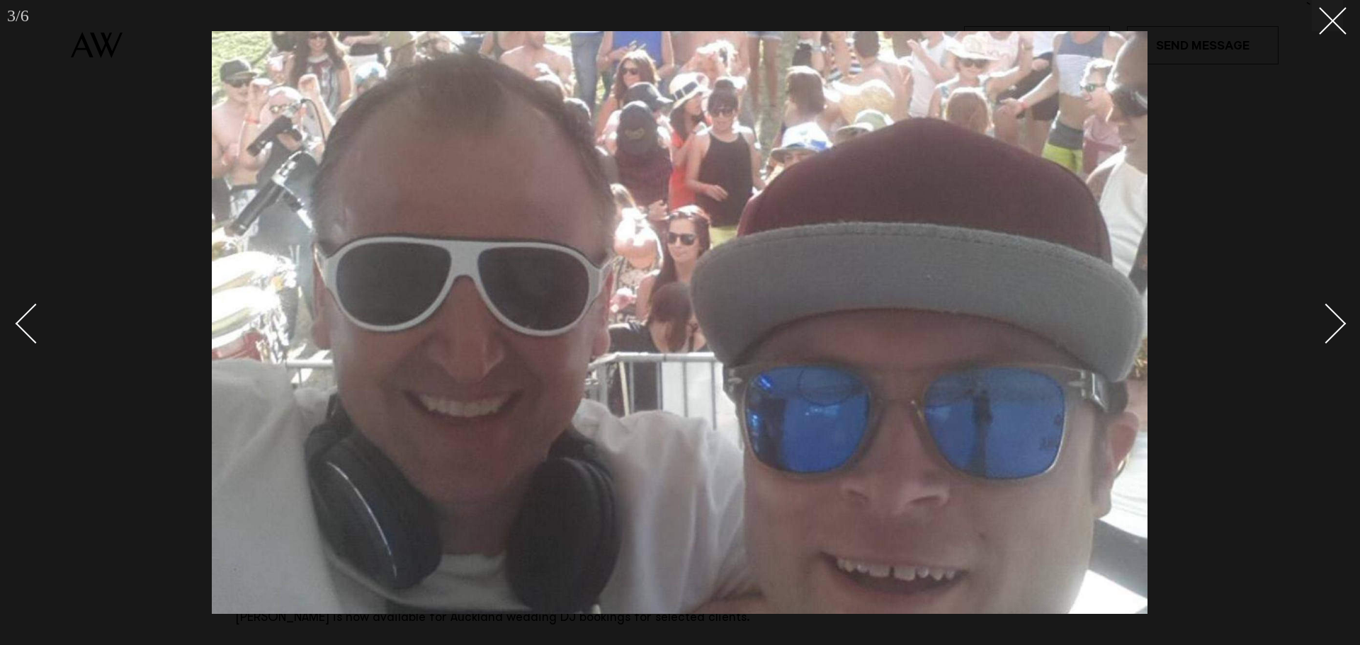
click at [1349, 27] on div at bounding box center [680, 322] width 1360 height 645
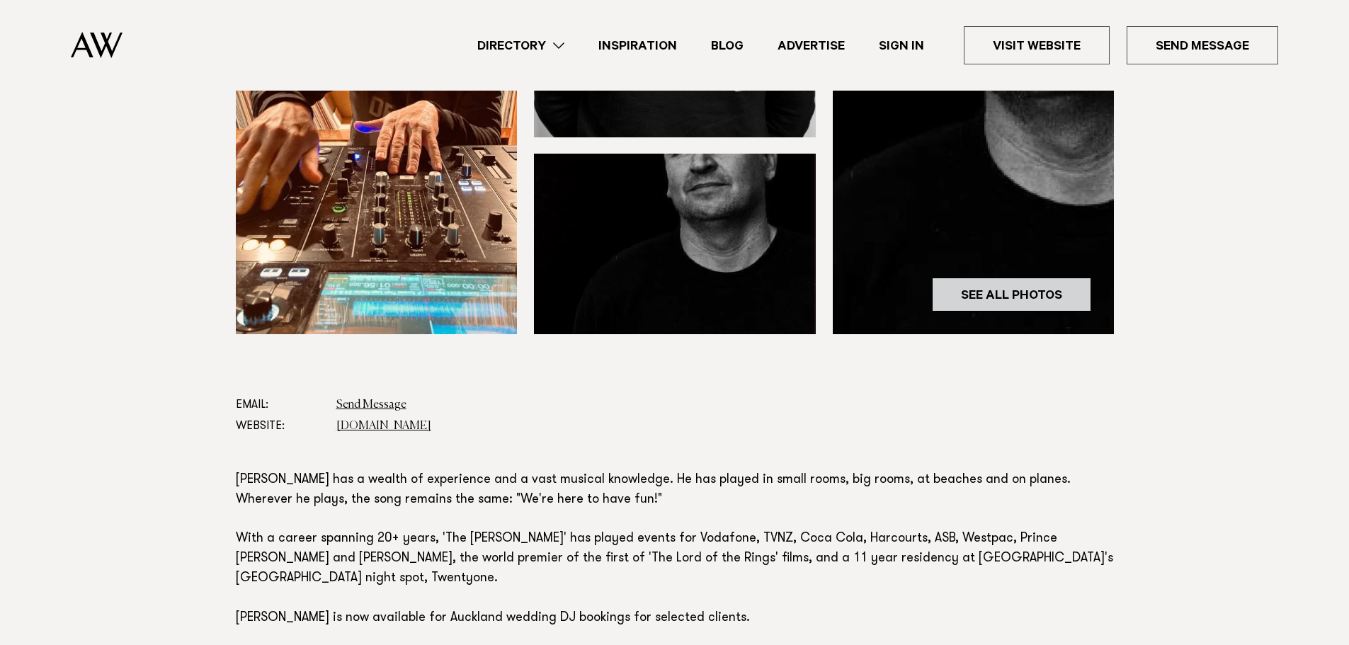
click at [1012, 298] on link "See All Photos" at bounding box center [1011, 295] width 159 height 34
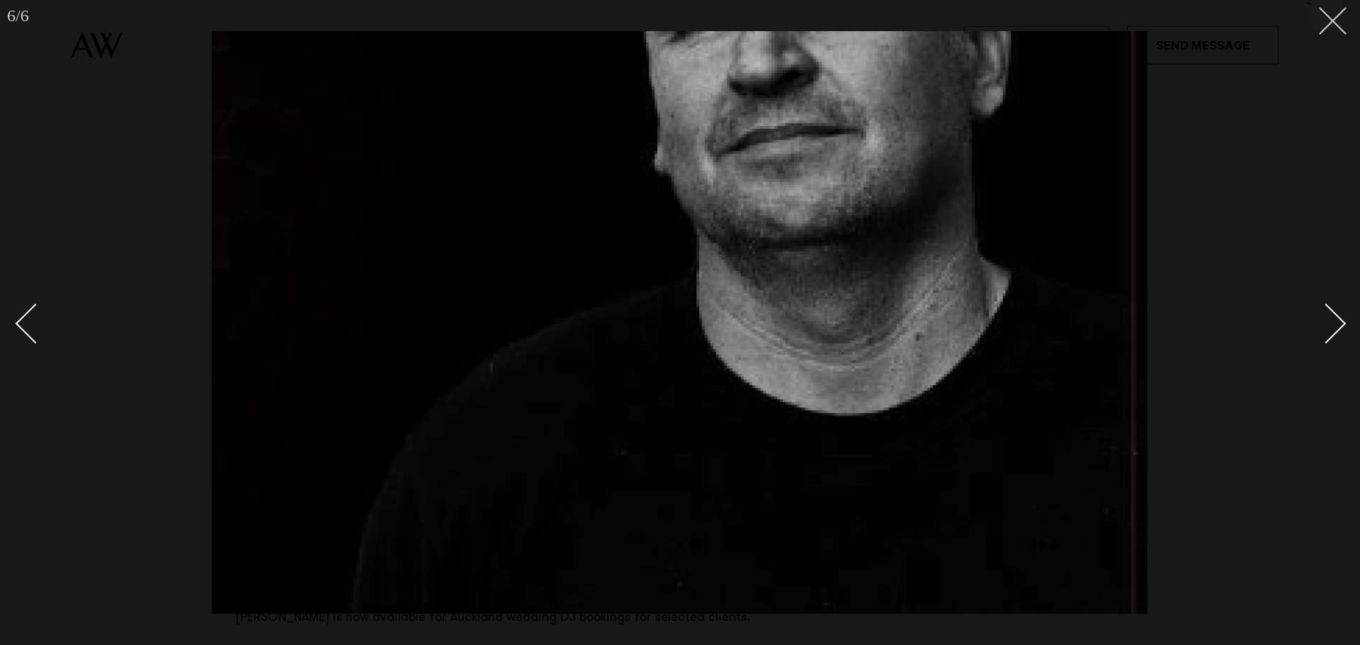
click at [1342, 16] on button at bounding box center [1327, 15] width 31 height 31
